Goal: Navigation & Orientation: Find specific page/section

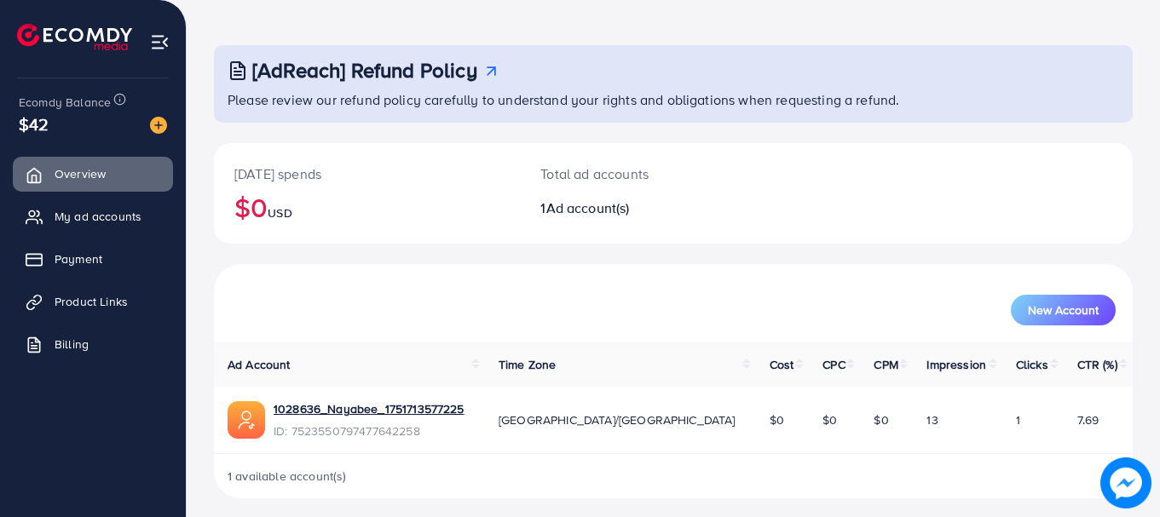
scroll to position [69, 0]
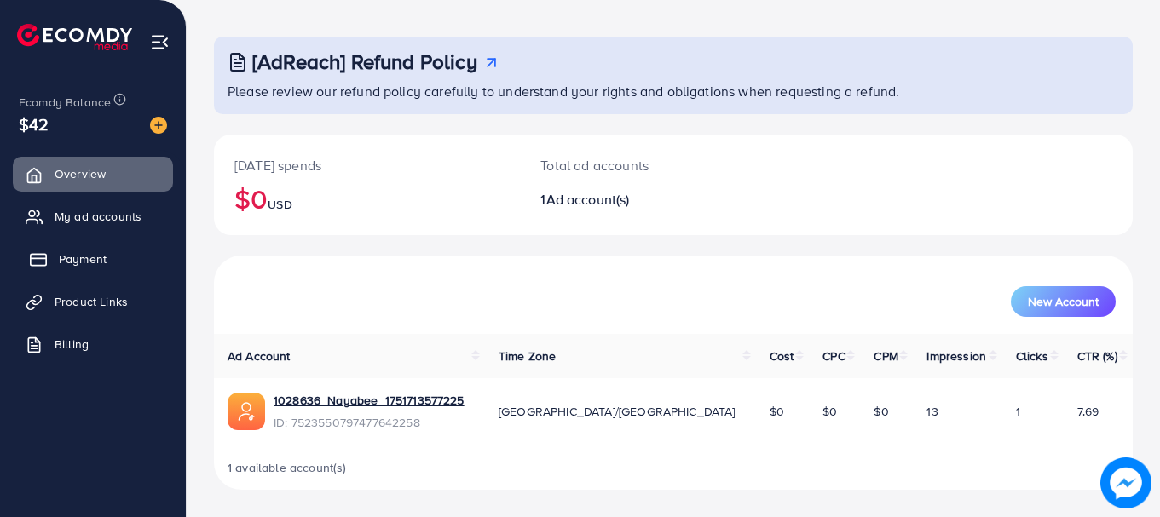
click at [89, 254] on span "Payment" at bounding box center [83, 259] width 48 height 17
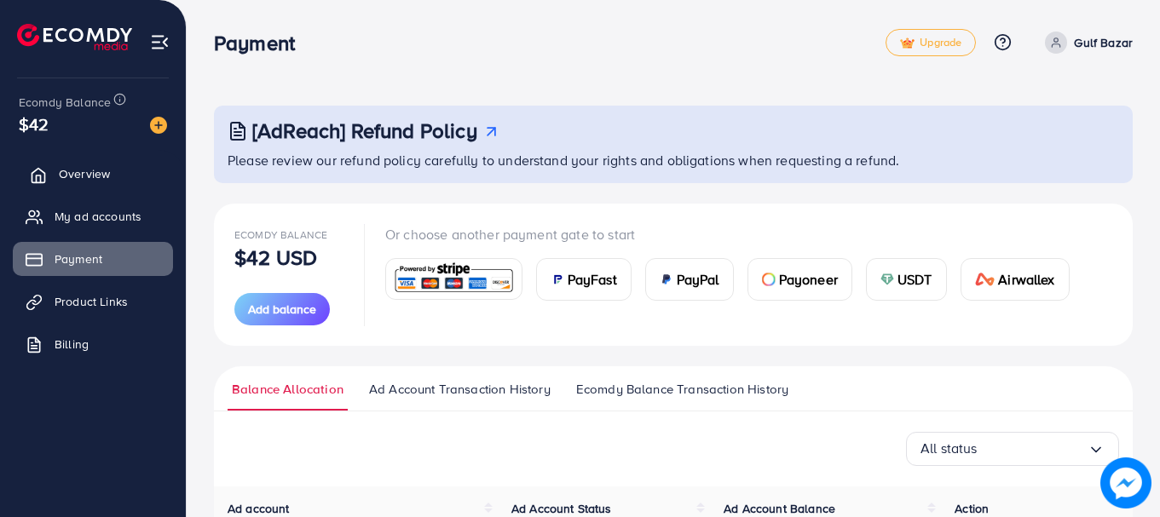
click at [84, 165] on span "Overview" at bounding box center [84, 173] width 51 height 17
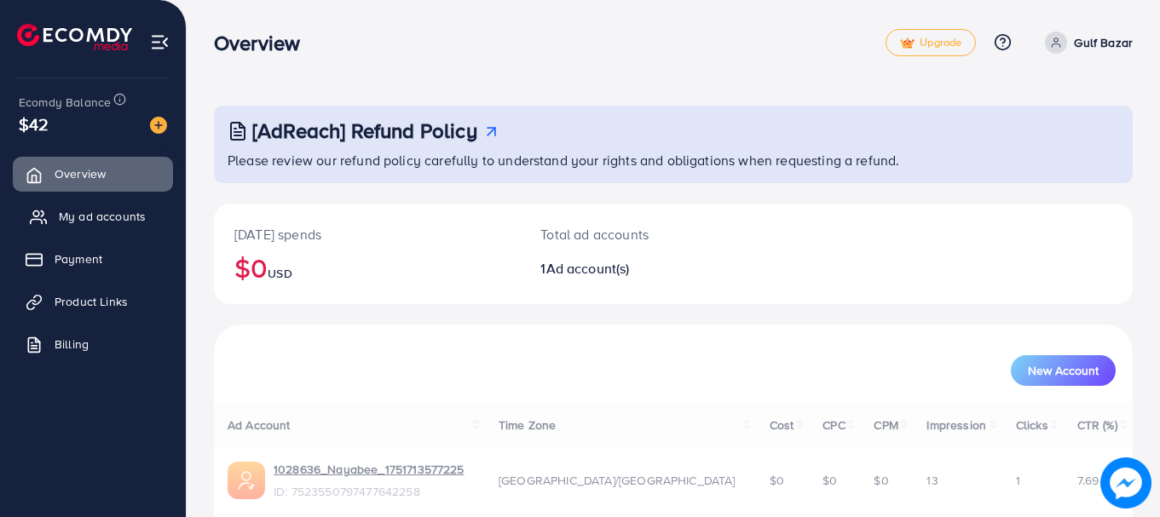
click at [104, 216] on span "My ad accounts" at bounding box center [102, 216] width 87 height 17
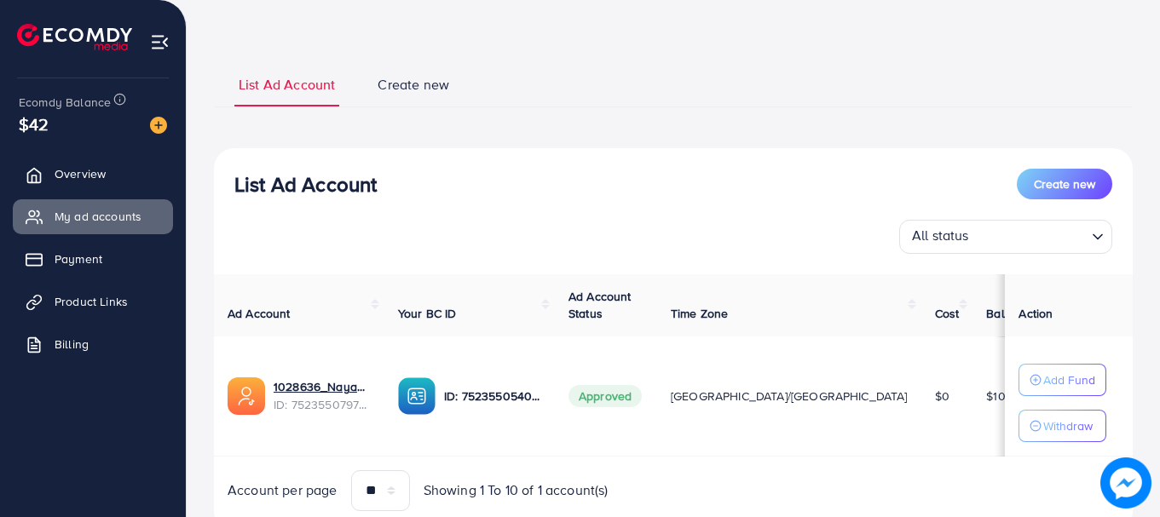
scroll to position [127, 0]
